Goal: Information Seeking & Learning: Learn about a topic

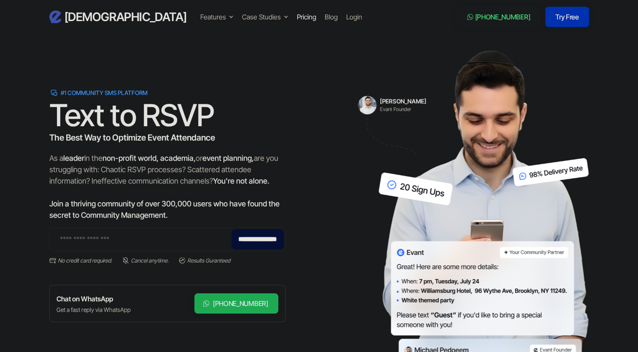
click at [297, 13] on div "Pricing" at bounding box center [306, 17] width 19 height 10
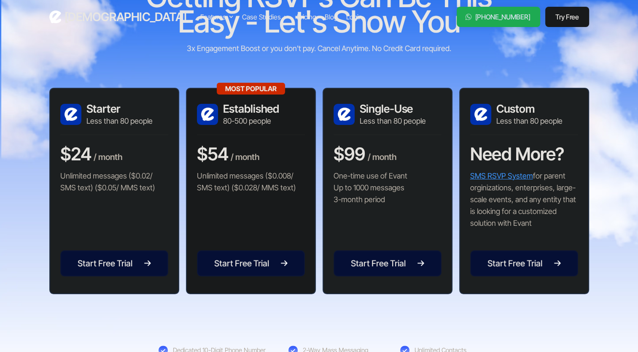
scroll to position [127, 0]
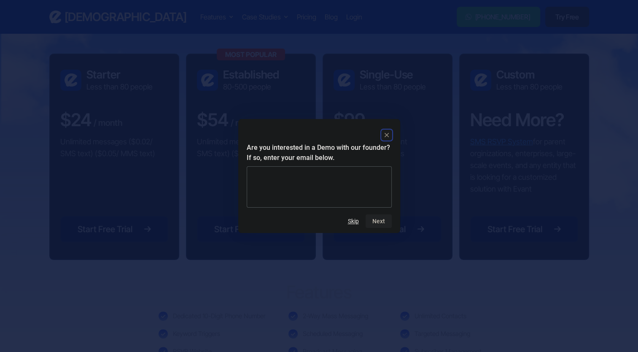
click at [384, 132] on rect "Close" at bounding box center [387, 135] width 10 height 10
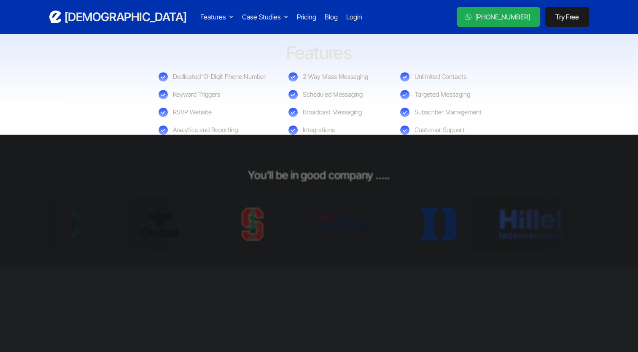
scroll to position [380, 0]
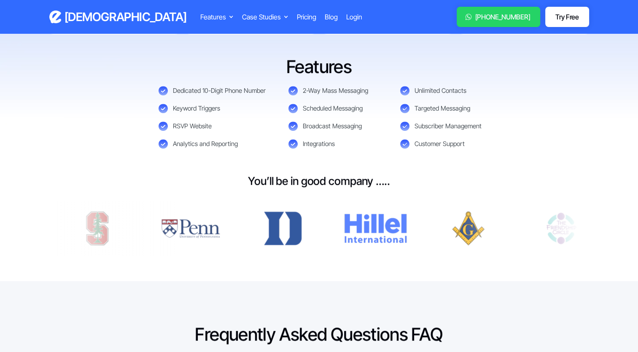
scroll to position [337, 0]
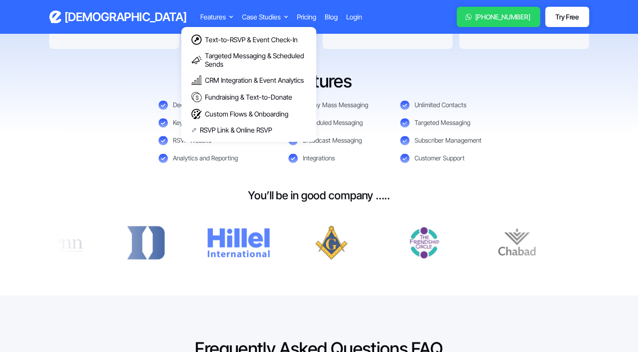
click at [200, 14] on div "Features" at bounding box center [216, 17] width 33 height 10
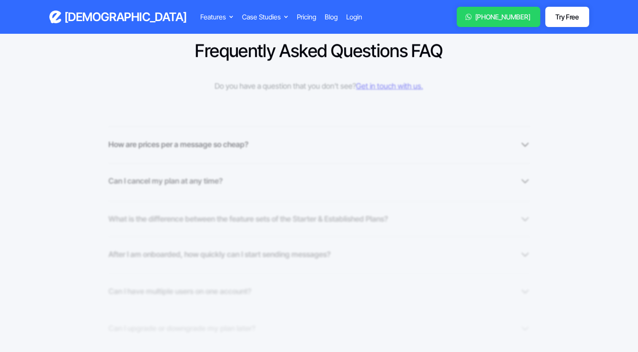
scroll to position [675, 0]
